Goal: Task Accomplishment & Management: Complete application form

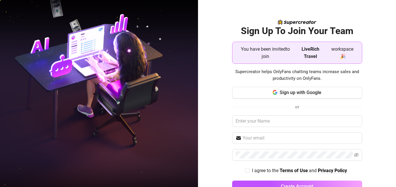
click at [303, 58] on strong "LiveRich Travel" at bounding box center [310, 52] width 18 height 13
click at [295, 53] on span "LiveRich Travel" at bounding box center [310, 52] width 31 height 15
click at [277, 53] on span "You have been invited to join" at bounding box center [265, 52] width 57 height 15
click at [276, 53] on span "You have been invited to join" at bounding box center [265, 52] width 57 height 15
click at [272, 53] on span "You have been invited to join" at bounding box center [265, 52] width 57 height 15
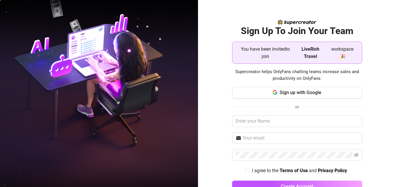
click at [272, 53] on span "You have been invited to join" at bounding box center [265, 52] width 57 height 15
click at [336, 48] on span "workspace 🎉" at bounding box center [342, 52] width 30 height 15
click at [271, 122] on input "text" at bounding box center [297, 121] width 130 height 12
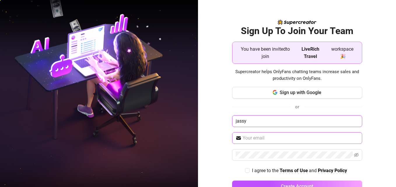
type input "jassy"
click at [262, 134] on span at bounding box center [297, 138] width 130 height 12
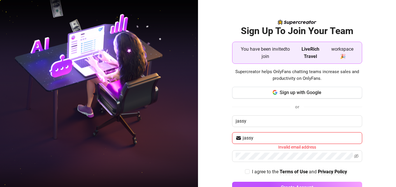
type input "jass9183@gmail.com"
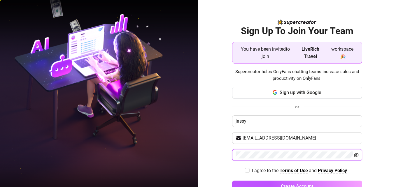
click at [354, 157] on icon "eye-invisible" at bounding box center [356, 155] width 5 height 5
click at [232, 181] on button "Create Account" at bounding box center [297, 187] width 130 height 12
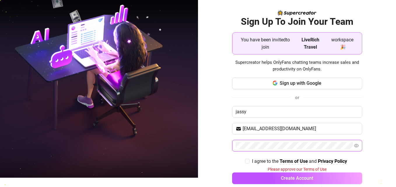
scroll to position [18, 0]
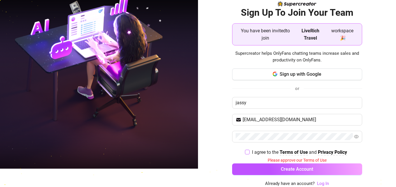
click at [245, 153] on input "I agree to the Terms of Use and Privacy Policy" at bounding box center [247, 152] width 4 height 4
checkbox input "true"
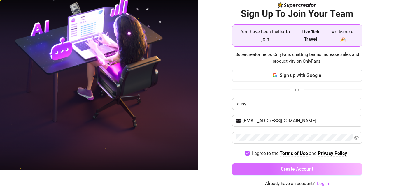
scroll to position [17, 0]
click at [265, 170] on button "Create Account" at bounding box center [297, 170] width 130 height 12
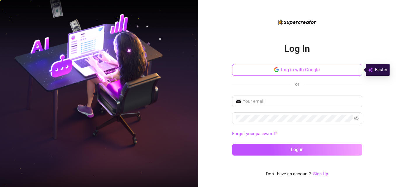
click at [271, 71] on button "Log in with Google" at bounding box center [297, 70] width 130 height 12
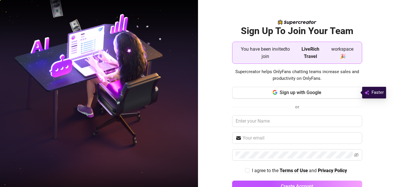
scroll to position [17, 0]
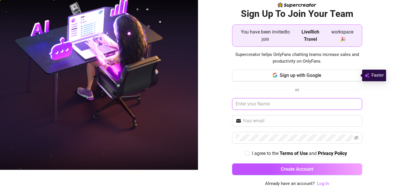
click at [268, 104] on input "text" at bounding box center [297, 104] width 130 height 12
type input "jassy"
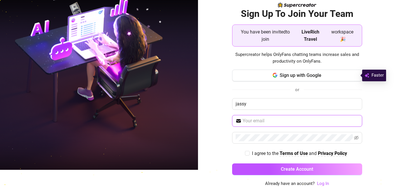
click at [283, 123] on input "text" at bounding box center [301, 120] width 116 height 7
type input "[EMAIL_ADDRESS][DOMAIN_NAME]"
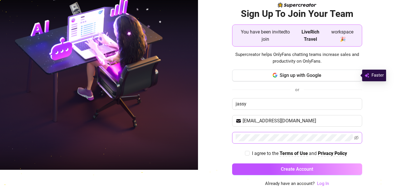
click at [277, 141] on span at bounding box center [297, 138] width 130 height 12
click at [232, 164] on button "Create Account" at bounding box center [297, 170] width 130 height 12
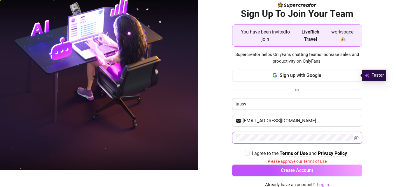
click at [232, 165] on button "Create Account" at bounding box center [297, 171] width 130 height 12
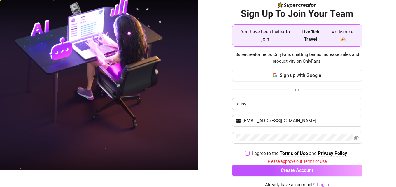
click at [245, 154] on input "I agree to the Terms of Use and Privacy Policy" at bounding box center [247, 153] width 4 height 4
checkbox input "true"
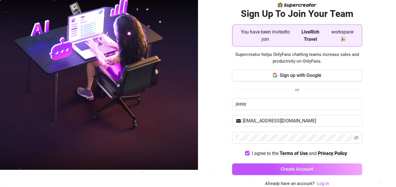
click at [273, 176] on div "Sign up with Google or jassy [EMAIL_ADDRESS][DOMAIN_NAME] I agree to the Terms …" at bounding box center [297, 125] width 130 height 111
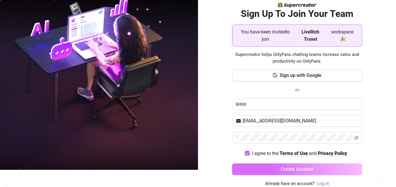
click at [274, 173] on button "Create Account" at bounding box center [297, 170] width 130 height 12
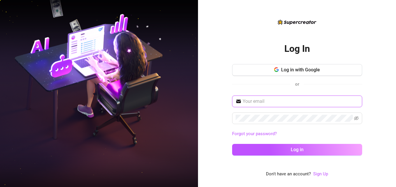
click at [291, 101] on input "text" at bounding box center [301, 101] width 116 height 7
type input "[EMAIL_ADDRESS][DOMAIN_NAME]"
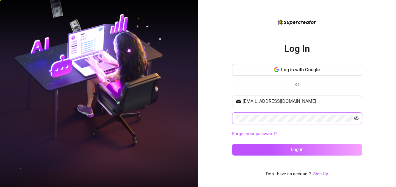
click at [356, 117] on icon "eye-invisible" at bounding box center [356, 118] width 5 height 5
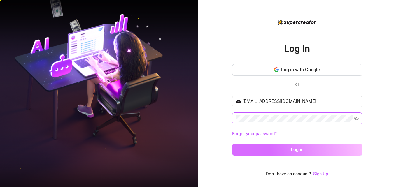
click at [298, 146] on button "Log in" at bounding box center [297, 150] width 130 height 12
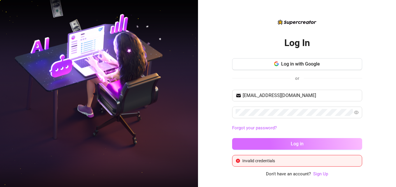
click at [298, 145] on span "Log in" at bounding box center [297, 144] width 13 height 6
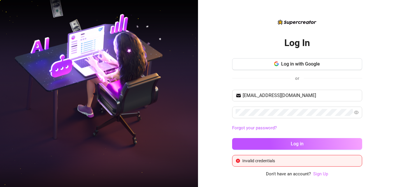
click at [320, 175] on link "Sign Up" at bounding box center [320, 173] width 15 height 5
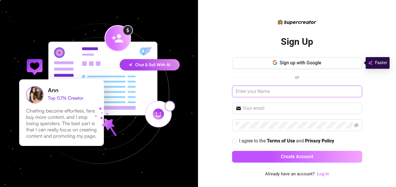
click at [271, 87] on input "text" at bounding box center [297, 92] width 130 height 12
click at [278, 92] on input "text" at bounding box center [297, 92] width 130 height 12
type input "jassy"
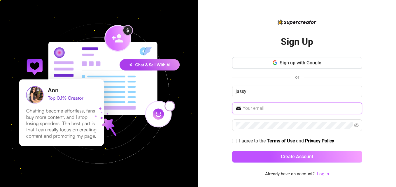
click at [273, 110] on input "text" at bounding box center [301, 108] width 116 height 7
type input "[EMAIL_ADDRESS][DOMAIN_NAME]"
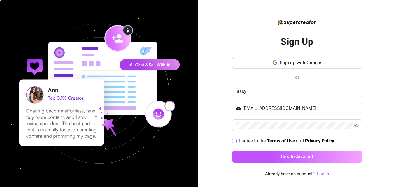
click at [236, 139] on input "I agree to the Terms of Use and Privacy Policy" at bounding box center [234, 141] width 4 height 4
checkbox input "true"
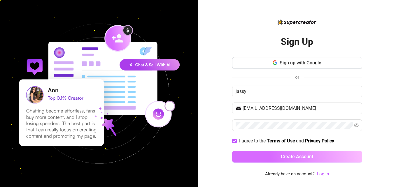
click at [256, 156] on button "Create Account" at bounding box center [297, 157] width 130 height 12
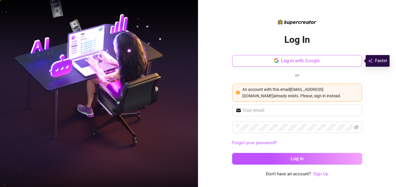
click at [298, 59] on span "Log in with Google" at bounding box center [300, 61] width 39 height 6
